Goal: Task Accomplishment & Management: Manage account settings

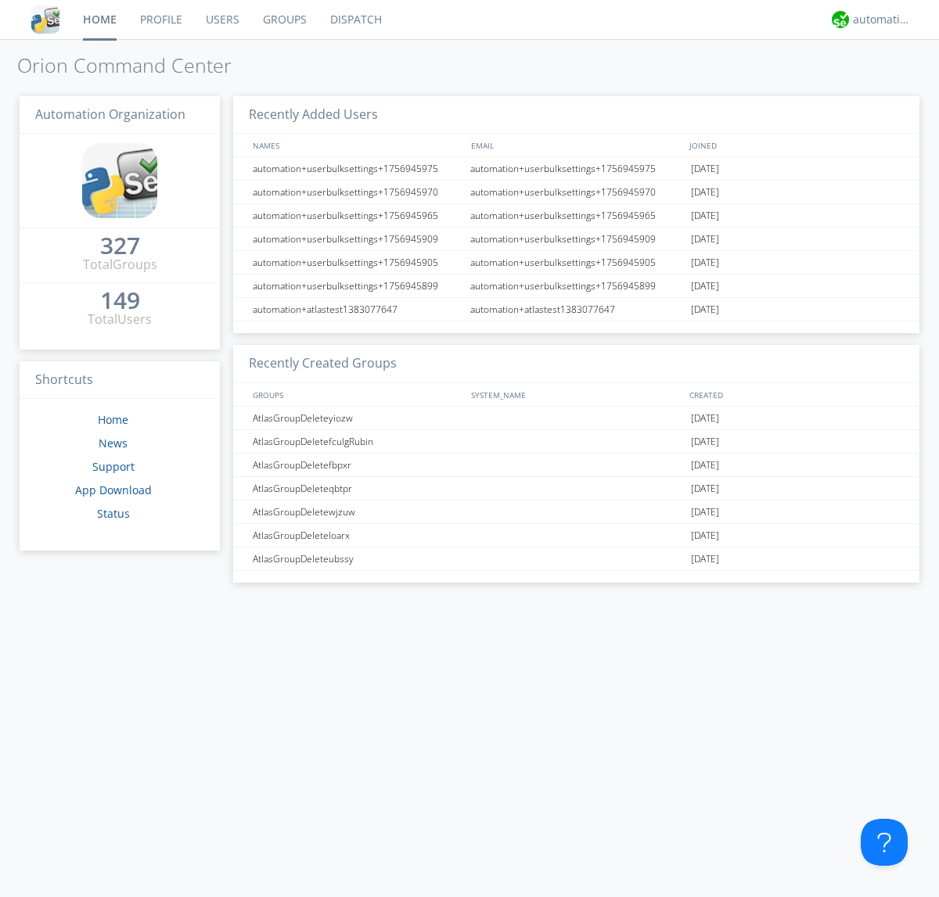
click at [221, 20] on link "Users" at bounding box center [222, 19] width 57 height 39
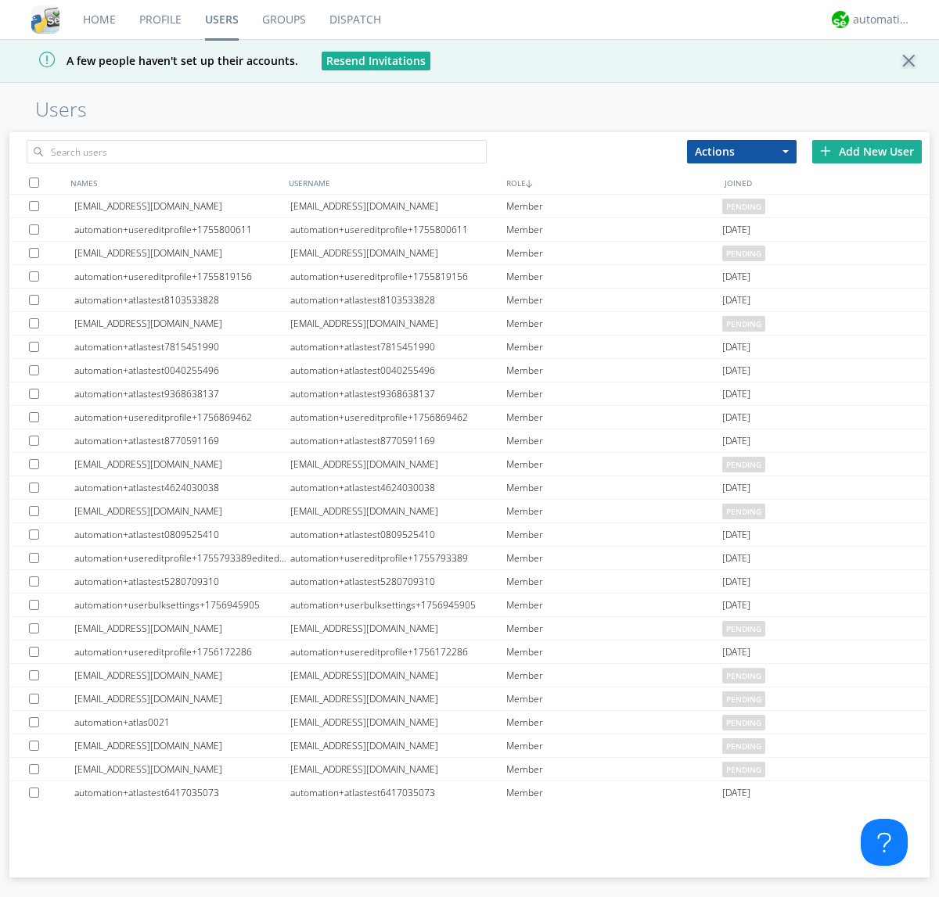
click at [867, 151] on div "Add New User" at bounding box center [867, 151] width 110 height 23
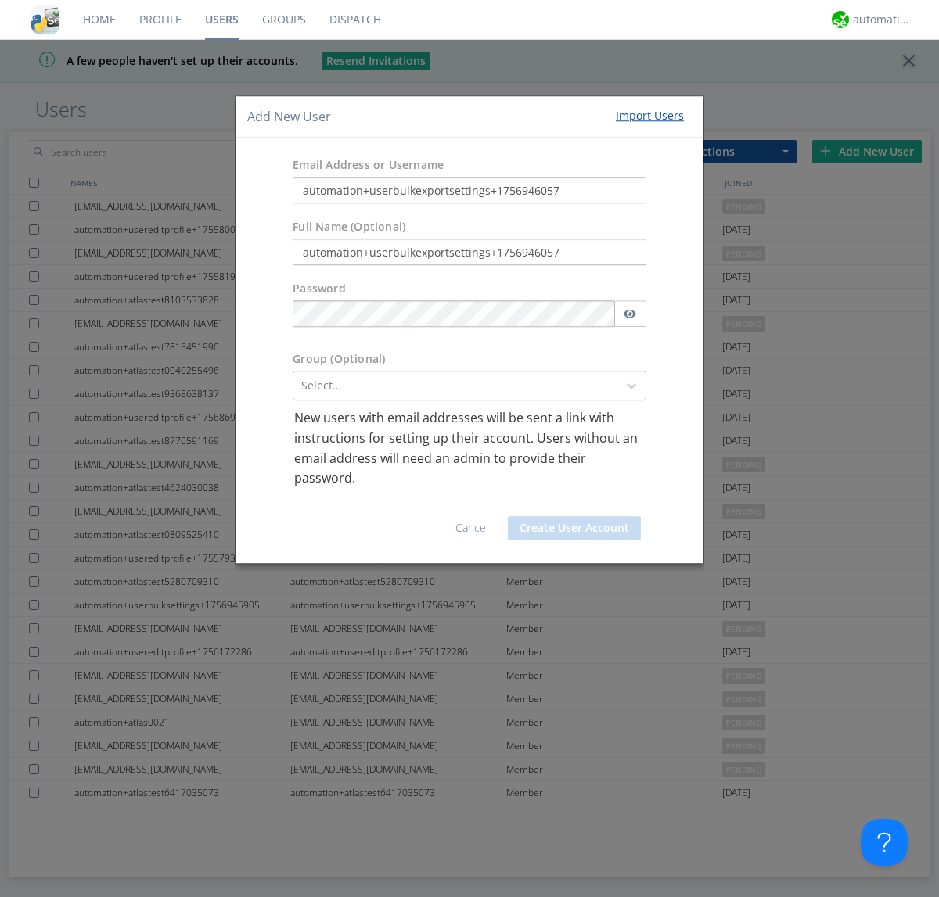
type input "automation+userbulkexportsettings+1756946057"
click at [574, 527] on button "Create User Account" at bounding box center [574, 527] width 133 height 23
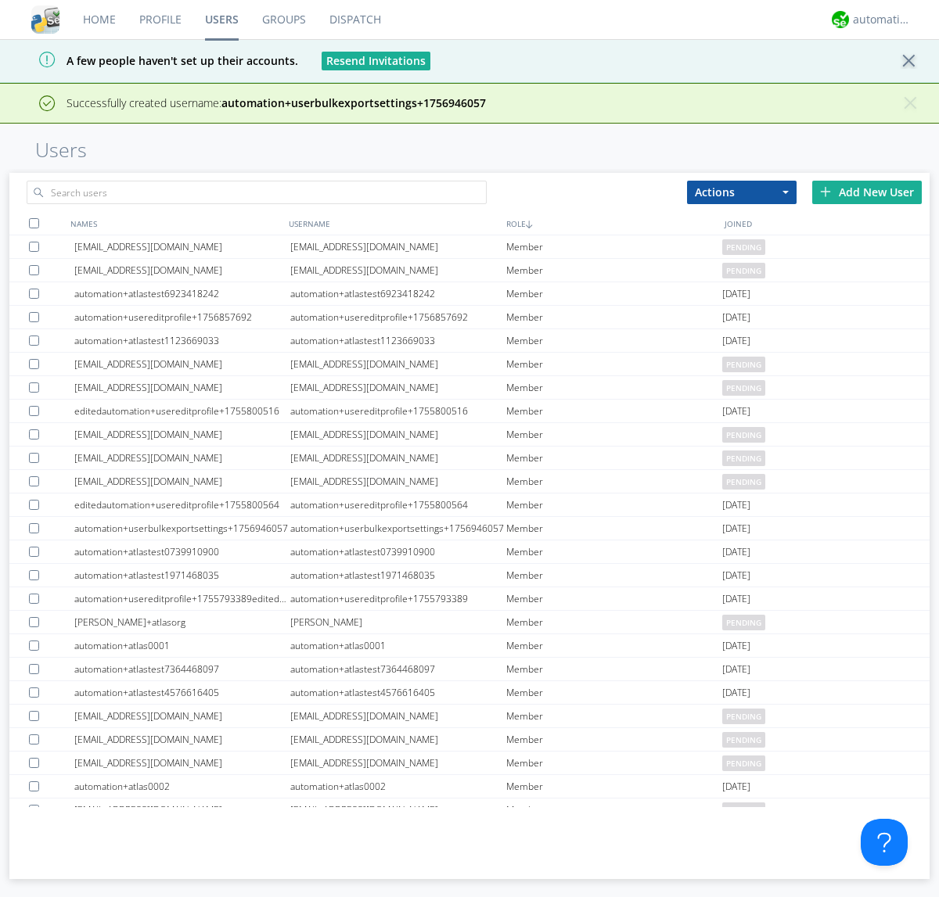
click at [867, 192] on div "Add New User" at bounding box center [867, 192] width 110 height 23
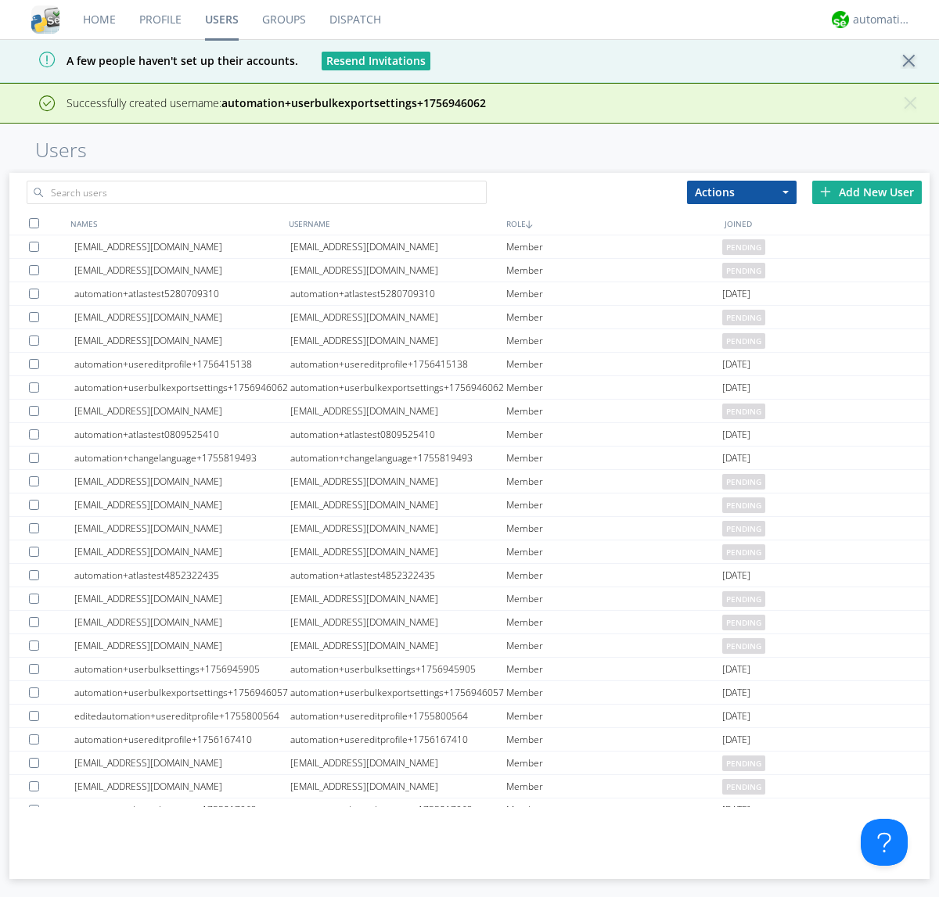
click at [867, 192] on div "Add New User" at bounding box center [867, 192] width 110 height 23
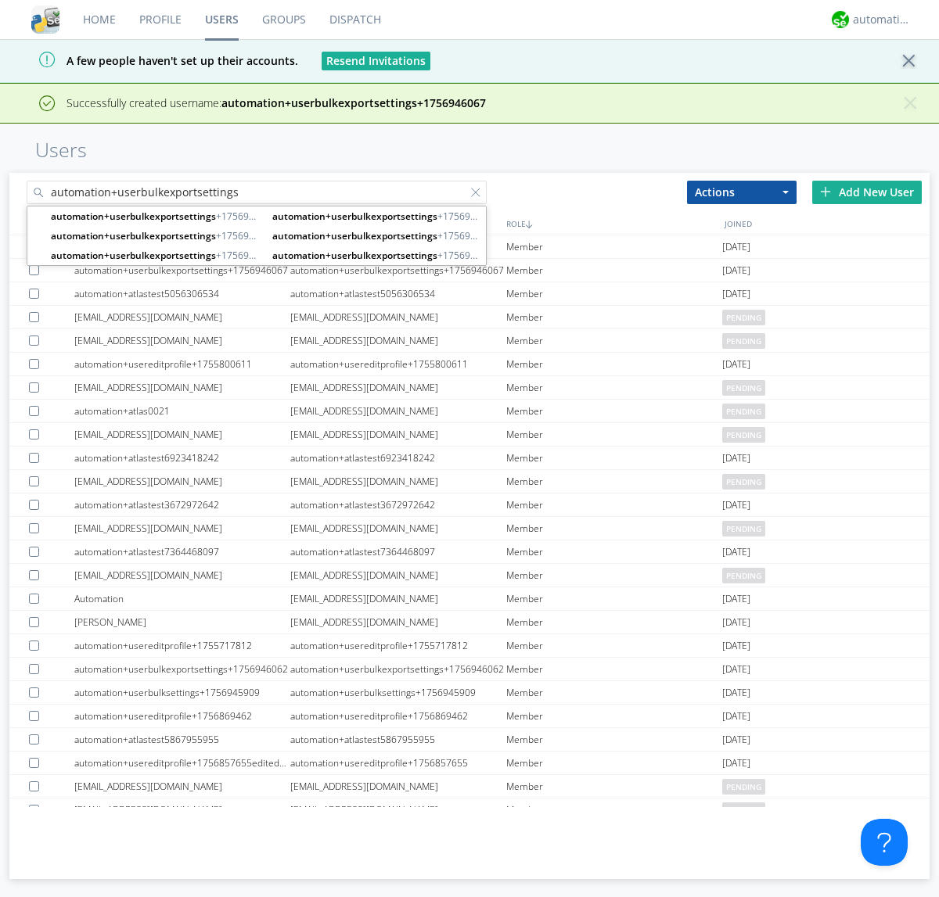
type input "automation+userbulkexportsettings"
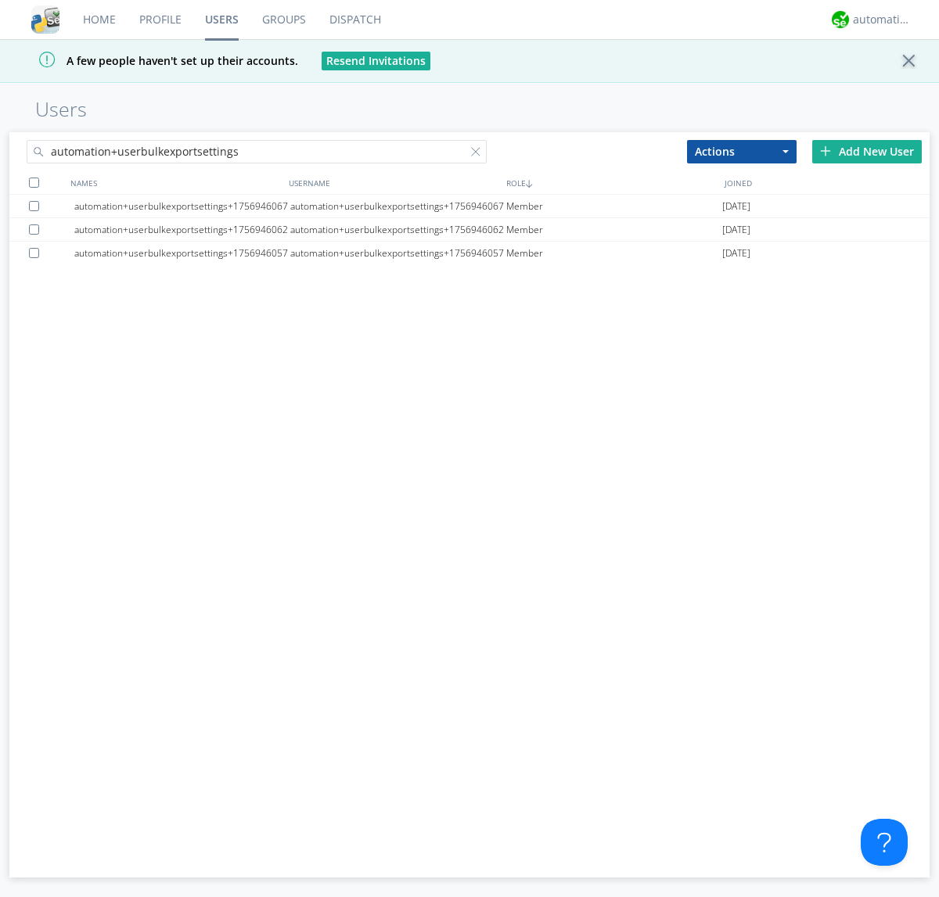
click at [34, 182] on div at bounding box center [34, 183] width 10 height 10
click at [741, 151] on button "Actions" at bounding box center [742, 151] width 110 height 23
click at [0, 0] on link "Export Users" at bounding box center [0, 0] width 0 height 0
click at [479, 154] on div at bounding box center [479, 155] width 16 height 16
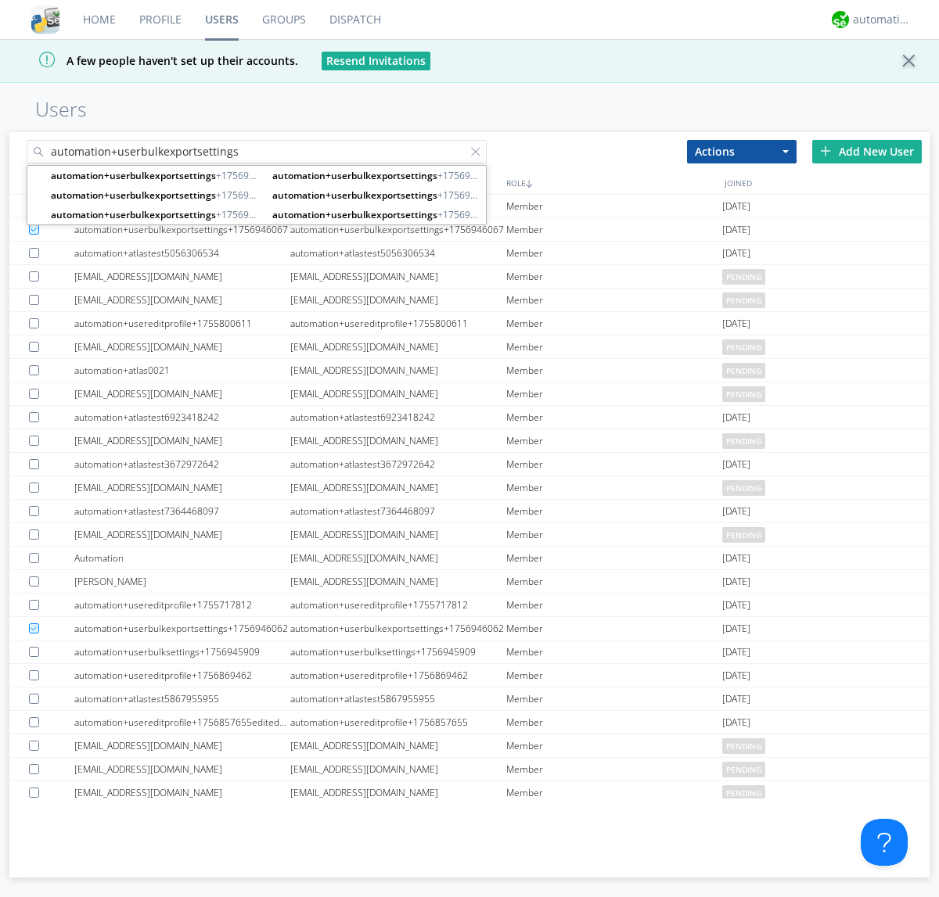
type input "automation+userbulkexportsettings"
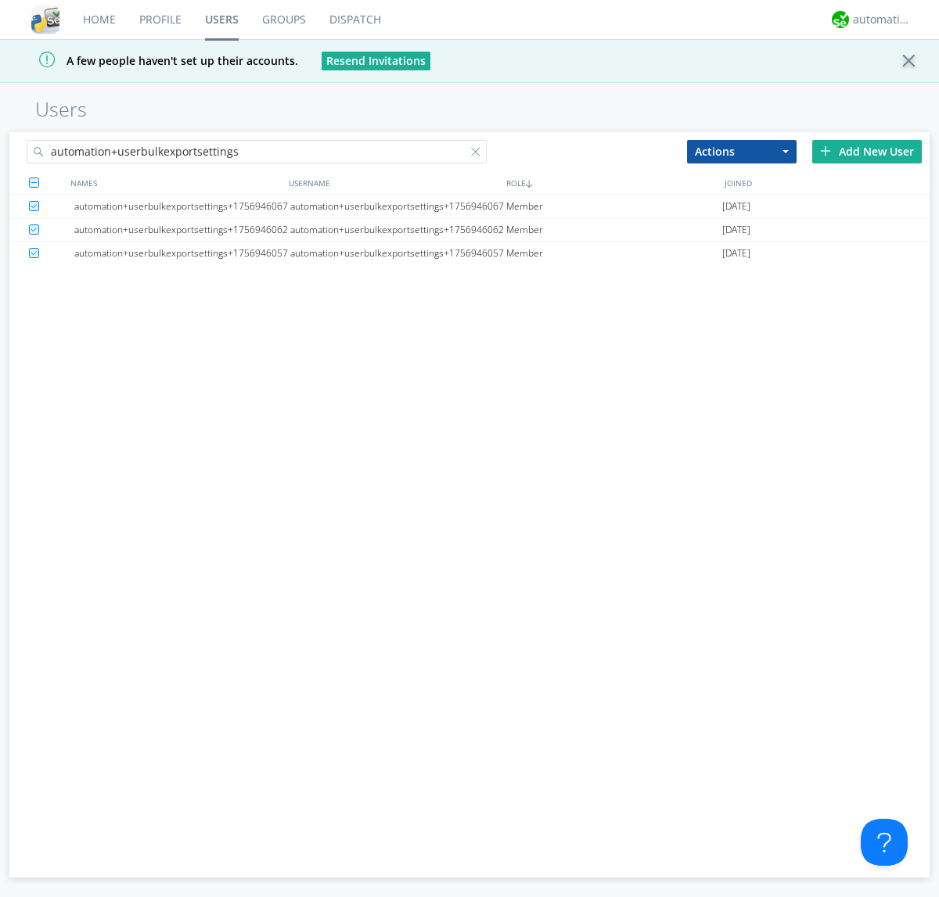
click at [741, 151] on button "Actions" at bounding box center [742, 151] width 110 height 23
click at [0, 0] on link "Delete User" at bounding box center [0, 0] width 0 height 0
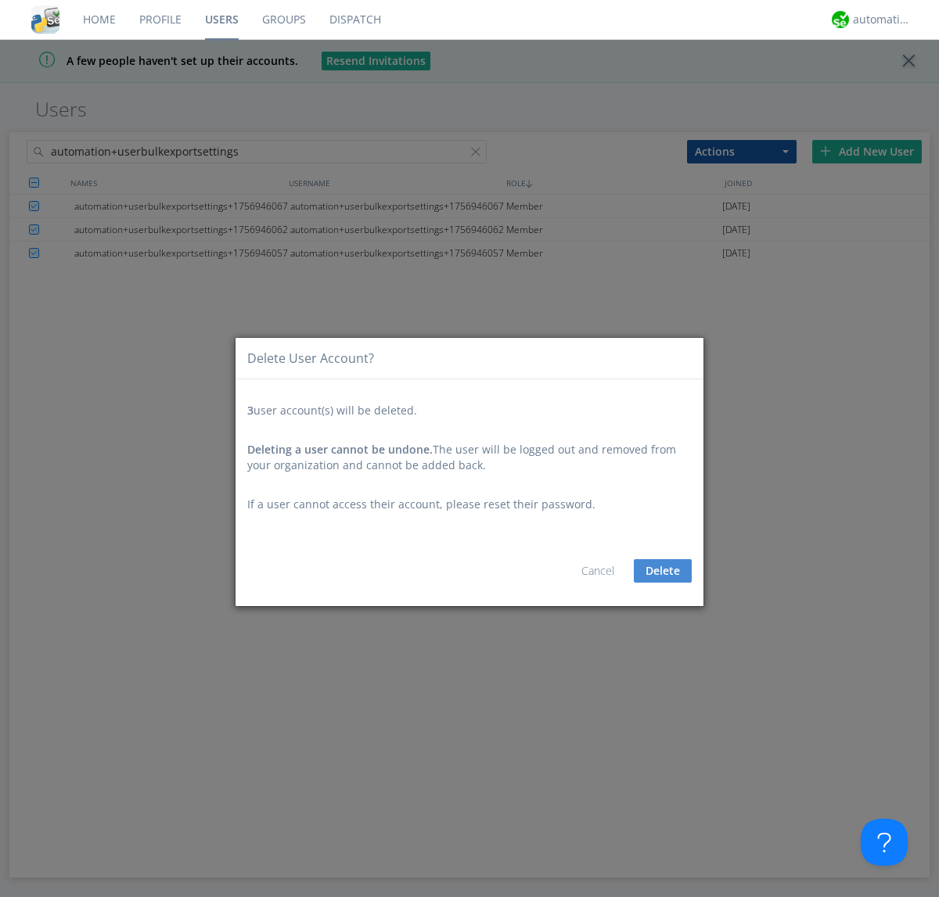
click at [662, 571] on button "Delete" at bounding box center [663, 570] width 58 height 23
